Goal: Use online tool/utility: Utilize a website feature to perform a specific function

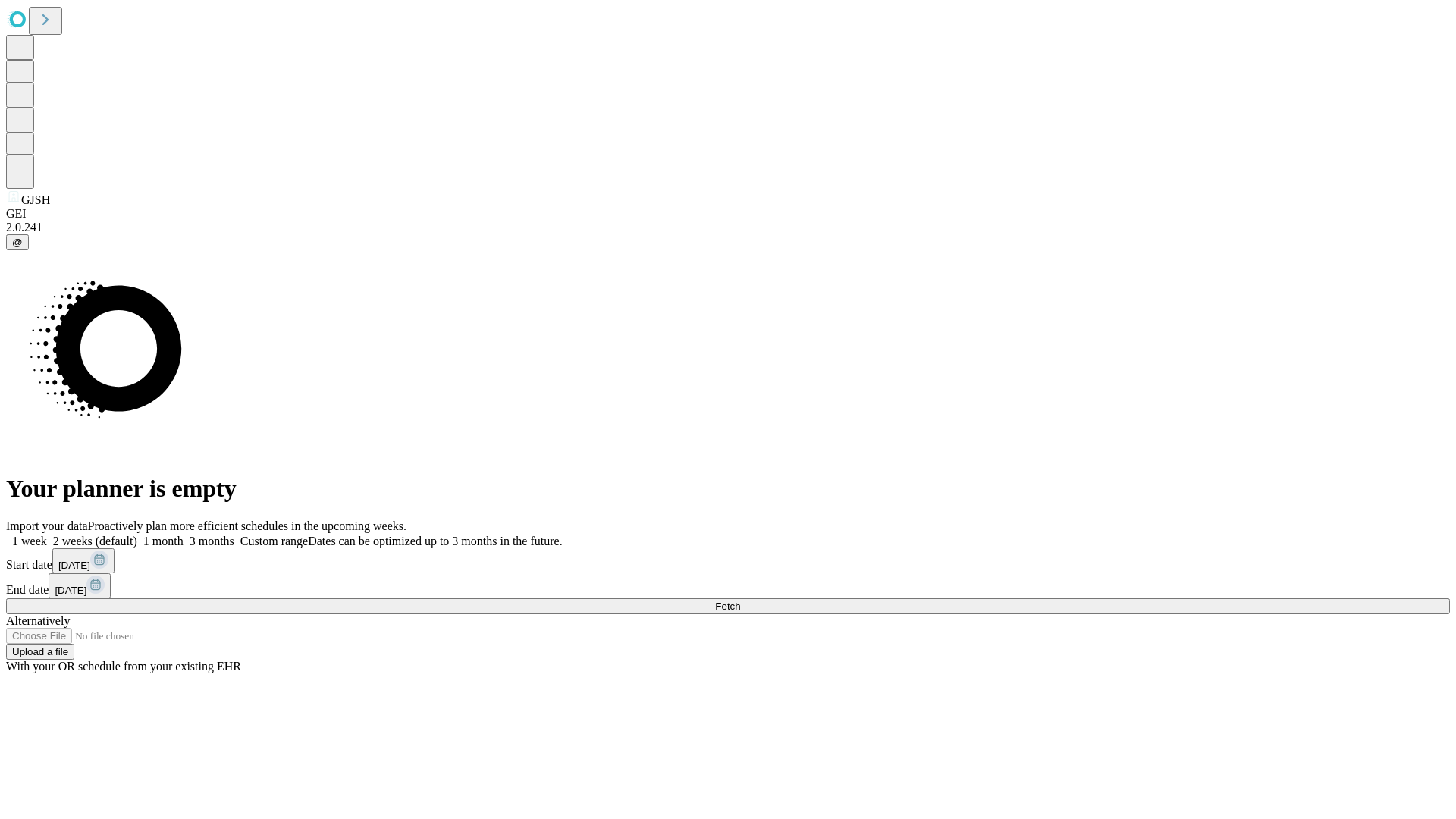
click at [740, 600] on span "Fetch" at bounding box center [728, 606] width 25 height 11
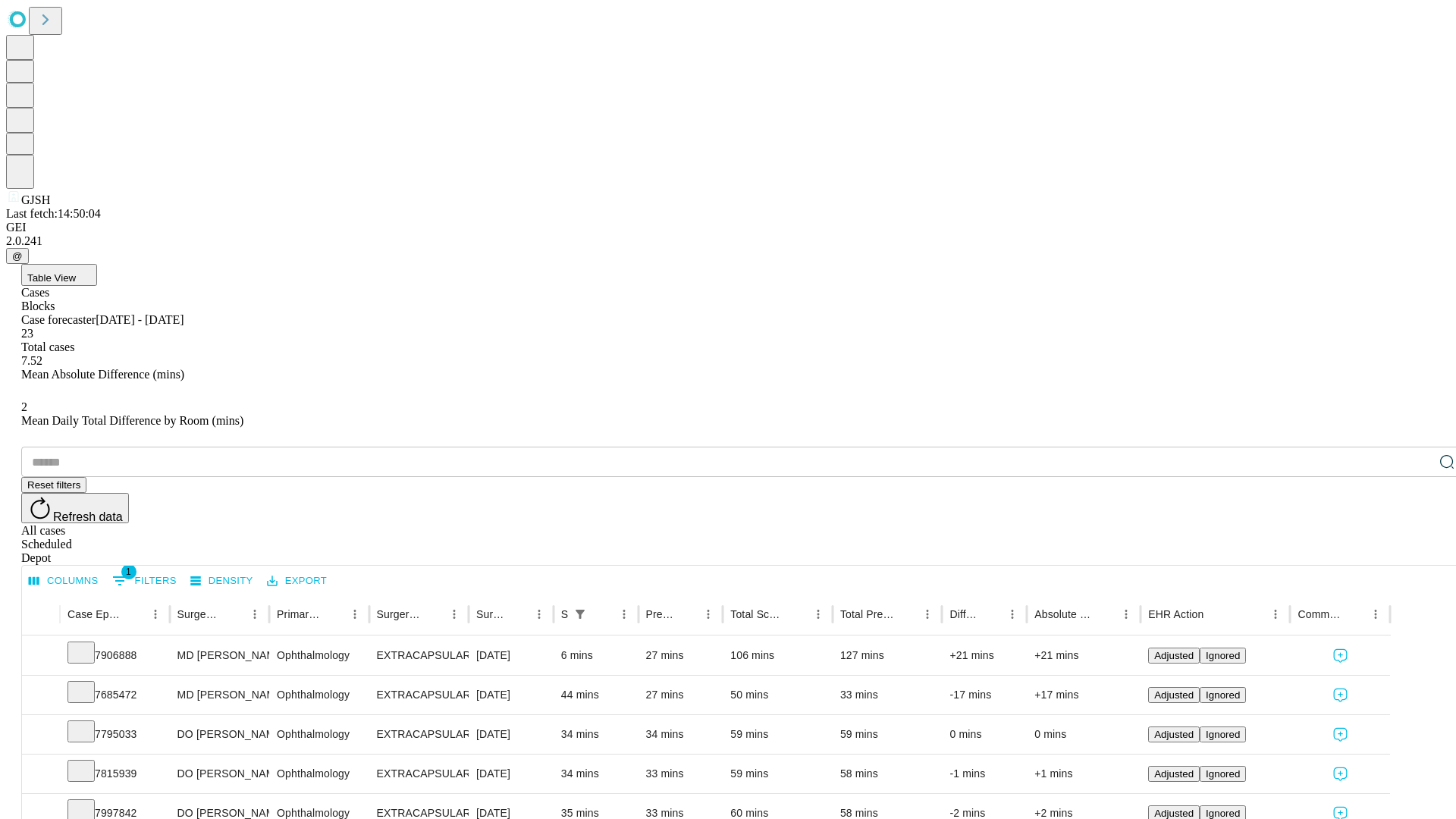
click at [75, 272] on span "Table View" at bounding box center [52, 277] width 49 height 11
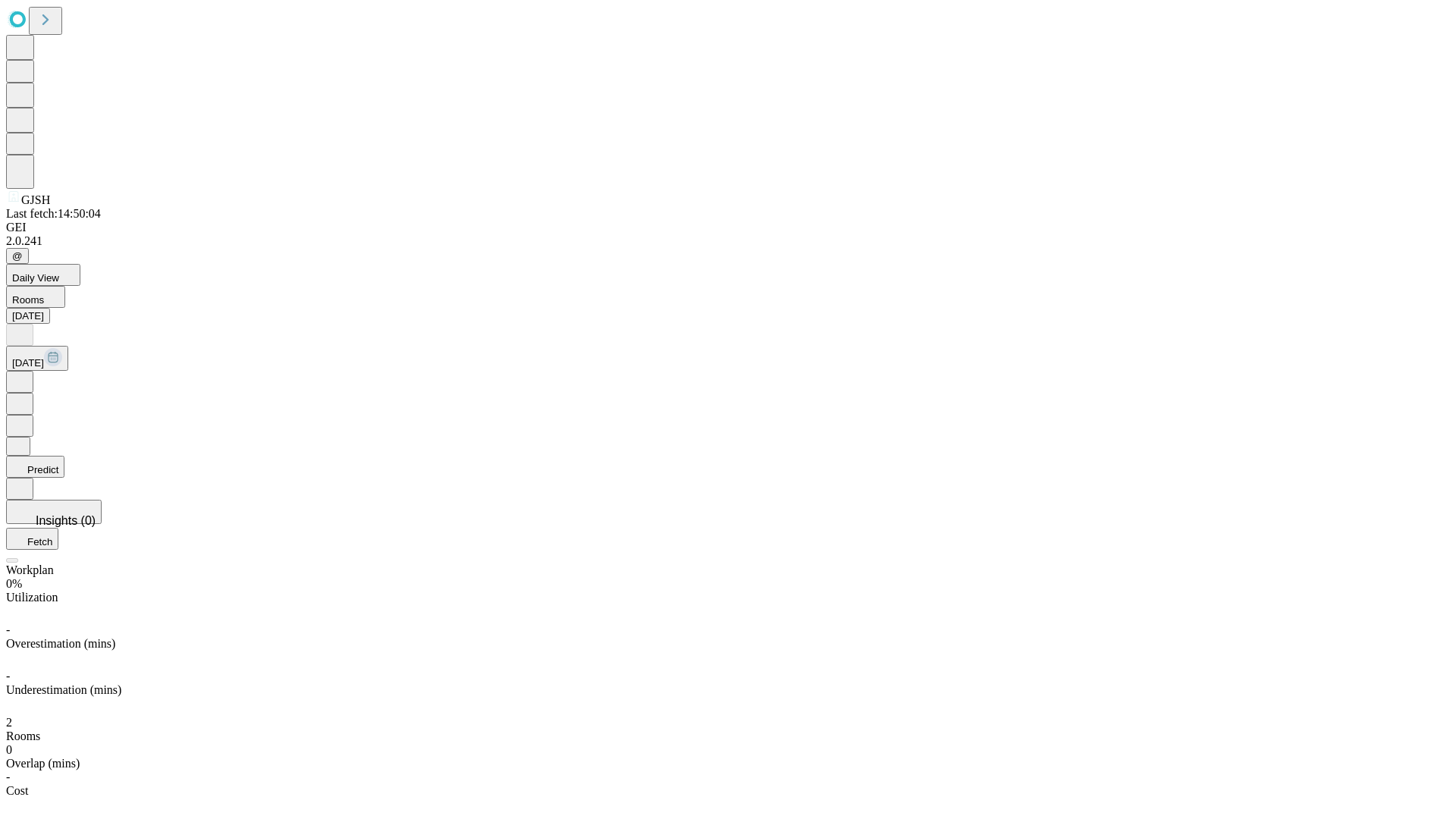
click at [64, 456] on button "Predict" at bounding box center [35, 467] width 58 height 22
